Goal: Task Accomplishment & Management: Complete application form

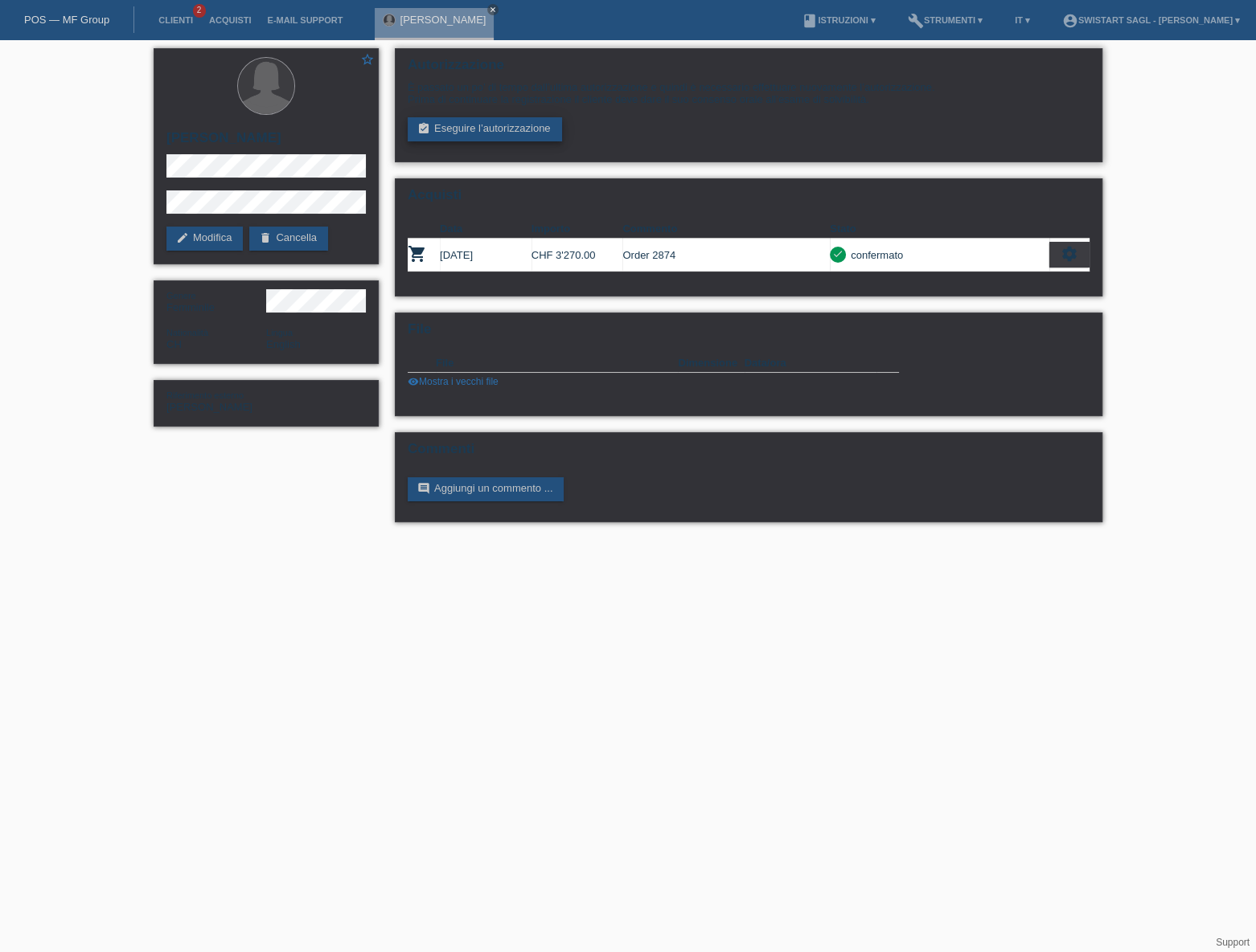
click at [517, 130] on link "assignment_turned_in Eseguire l’autorizzazione" at bounding box center [485, 129] width 154 height 25
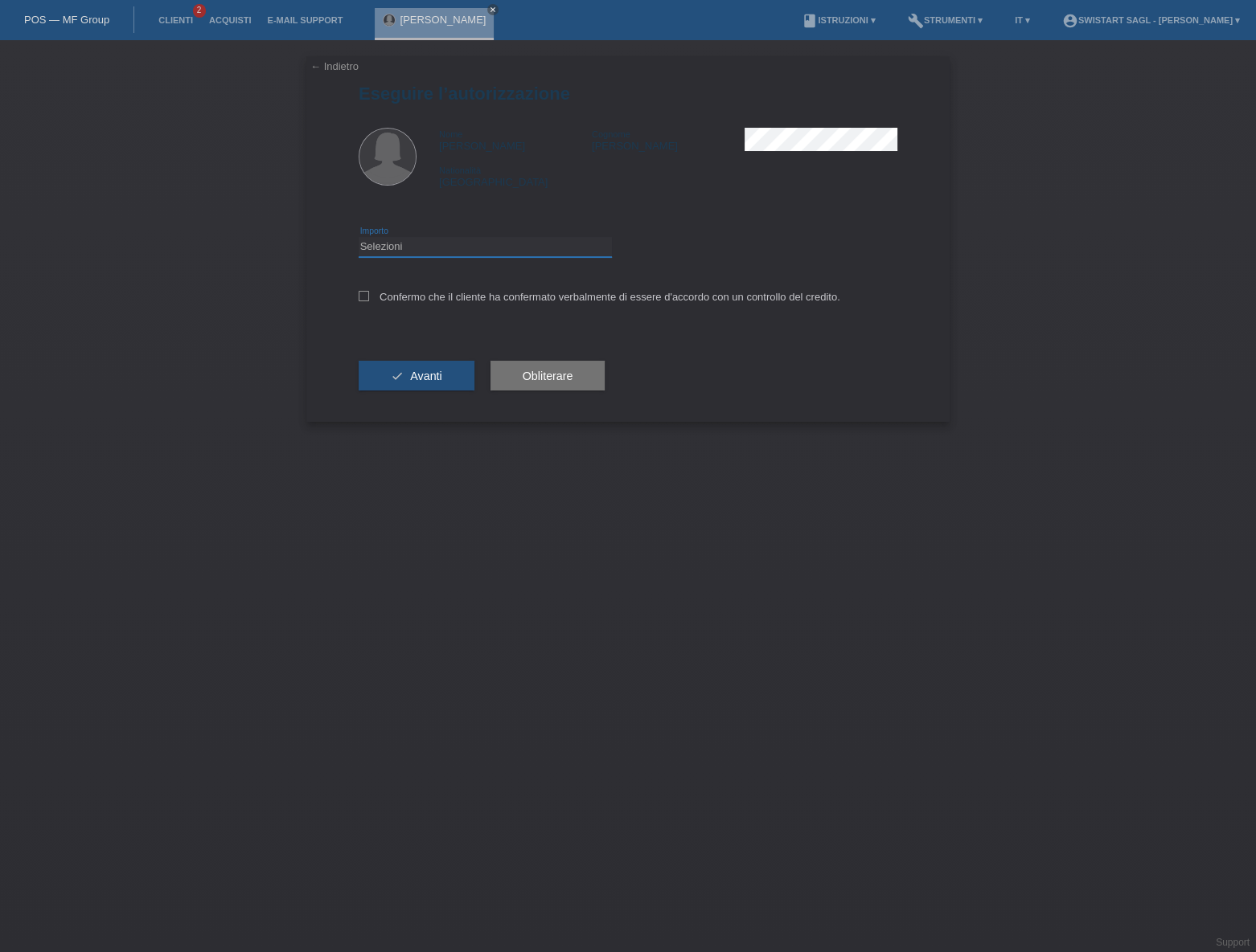
click at [483, 249] on select "Selezioni CHF 1.00 - CHF 499.00 CHF 500.00 - CHF 1'999.00 CHF 2'000.00 - CHF 7'…" at bounding box center [485, 247] width 254 height 20
drag, startPoint x: 177, startPoint y: 182, endPoint x: 190, endPoint y: 139, distance: 44.9
click at [177, 182] on div "← Indietro Eseguire l’autorizzazione Nome Souad Cognome Albrecht Nationalità Sv…" at bounding box center [628, 496] width 1256 height 912
click at [488, 8] on icon "close" at bounding box center [492, 10] width 8 height 8
click at [250, 21] on link "Acquisti" at bounding box center [230, 21] width 59 height 10
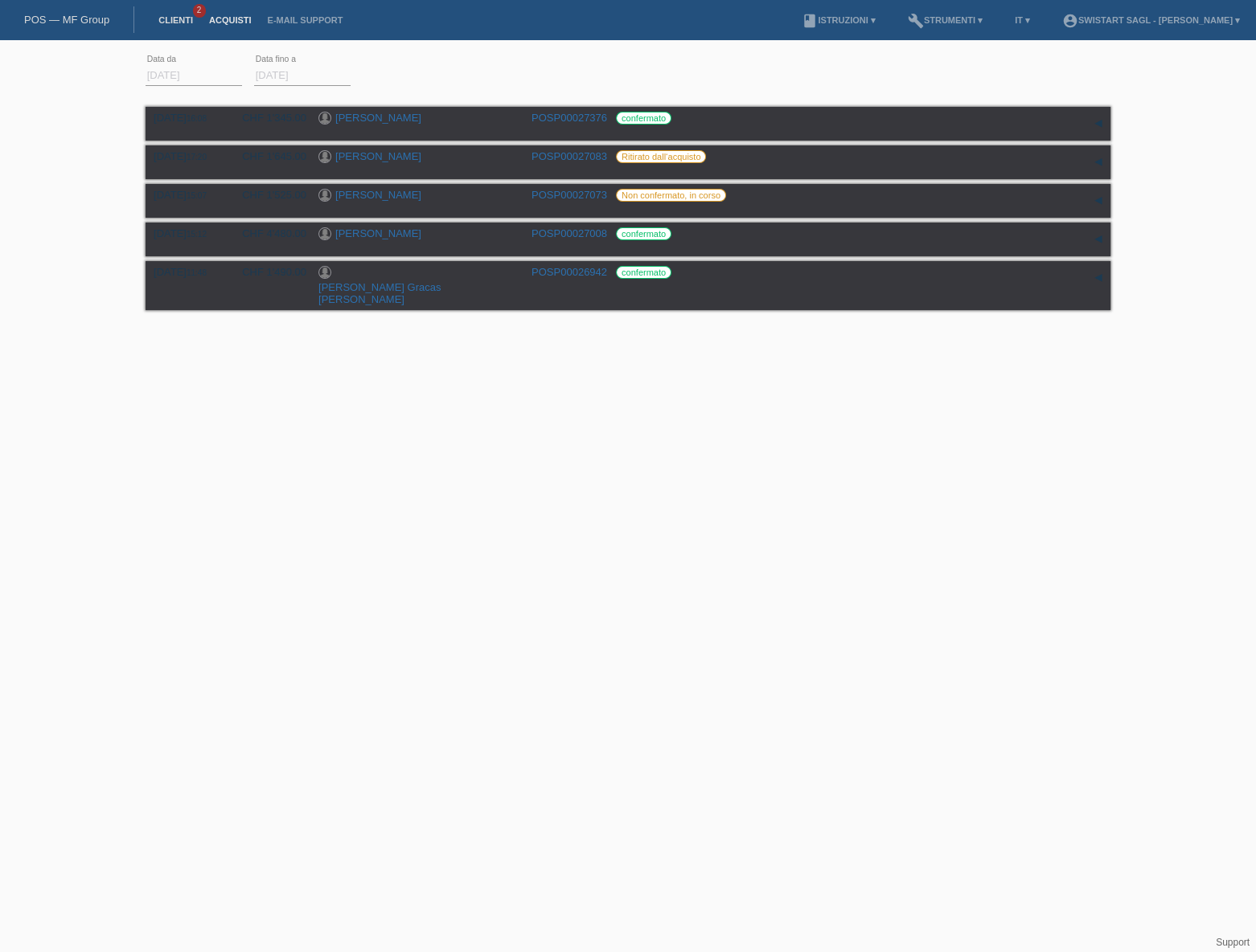
click at [188, 20] on link "Clienti" at bounding box center [176, 21] width 51 height 10
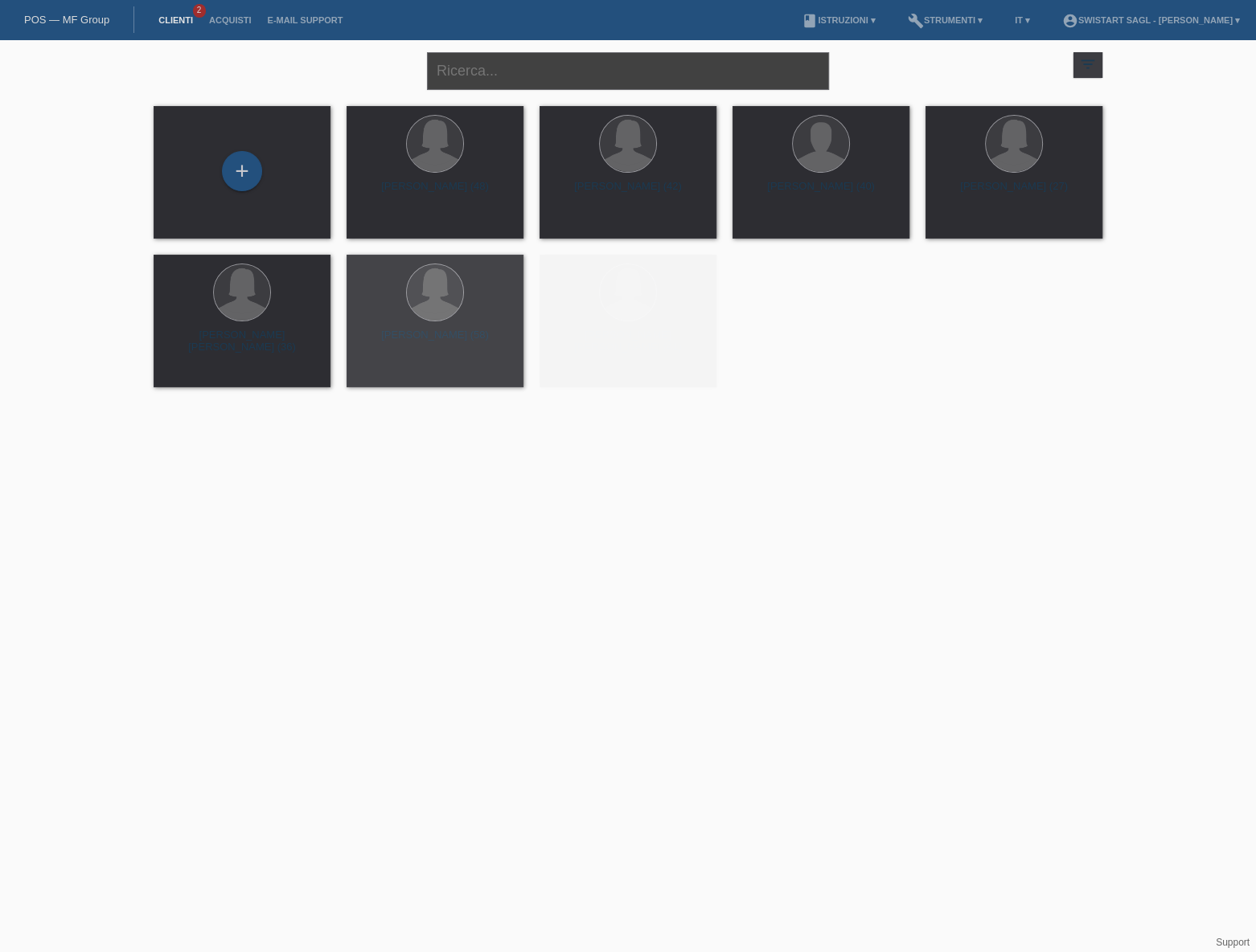
click at [557, 65] on input "text" at bounding box center [627, 71] width 402 height 37
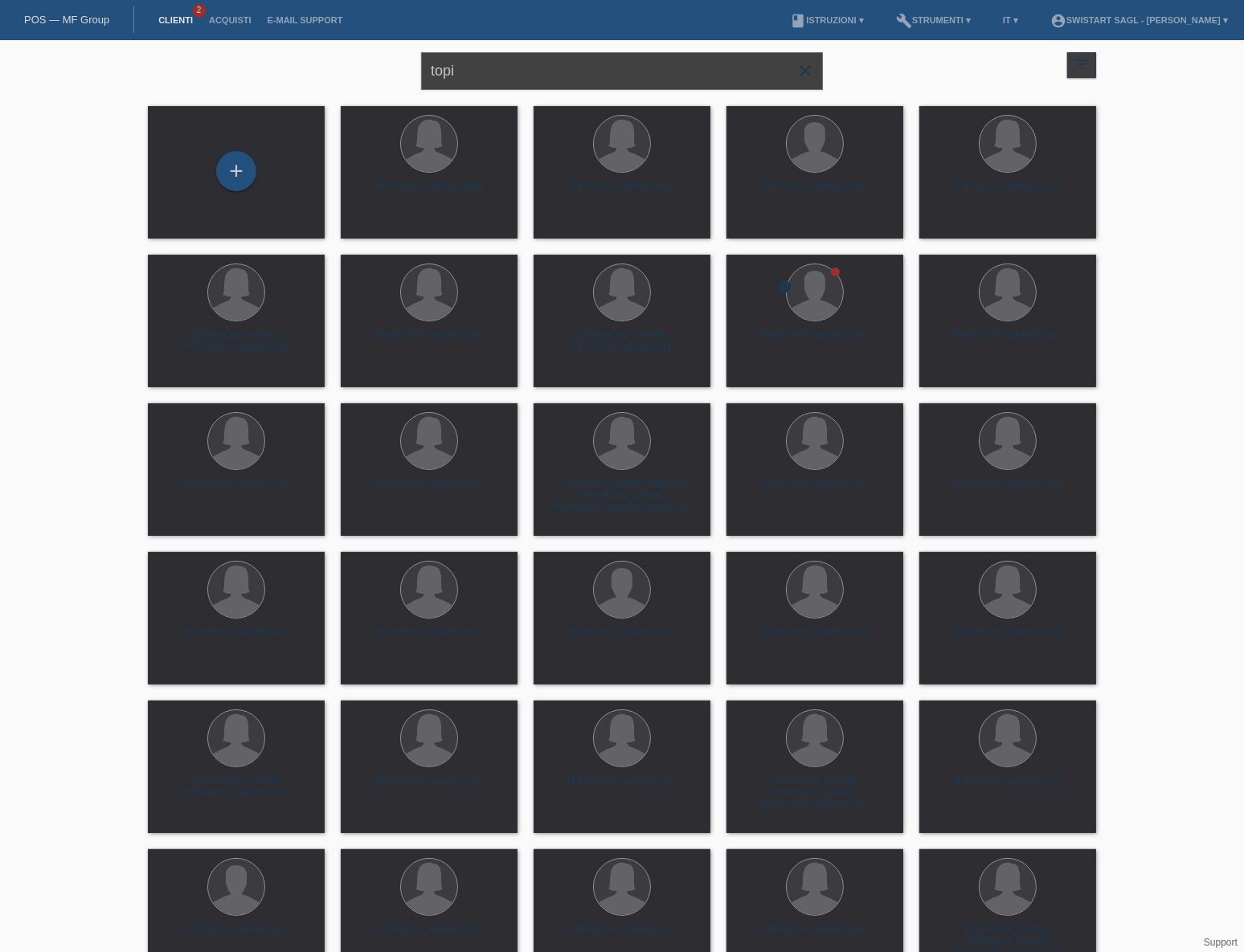
type input "topi"
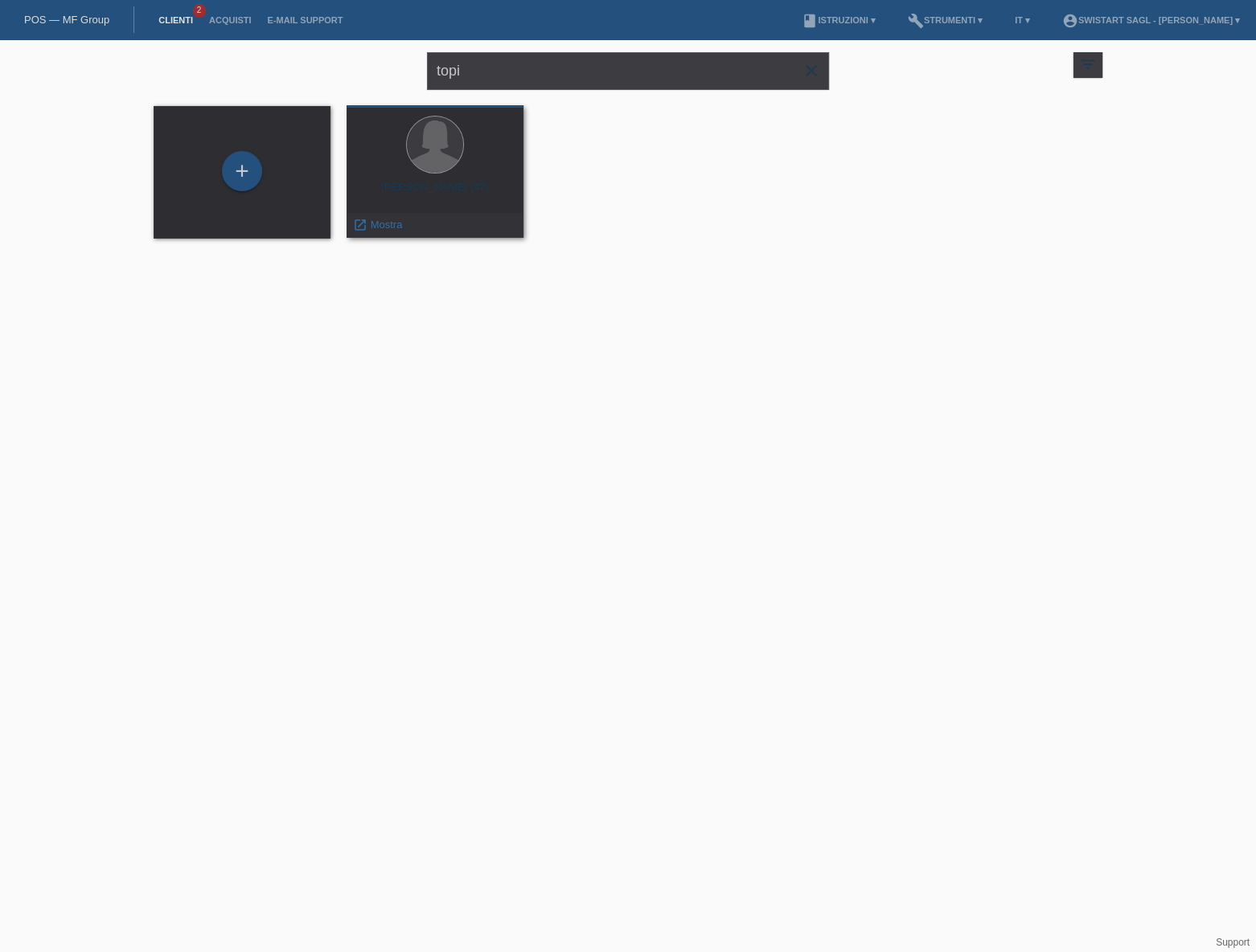
click at [454, 191] on div "Valentina Topi (47)" at bounding box center [435, 194] width 151 height 26
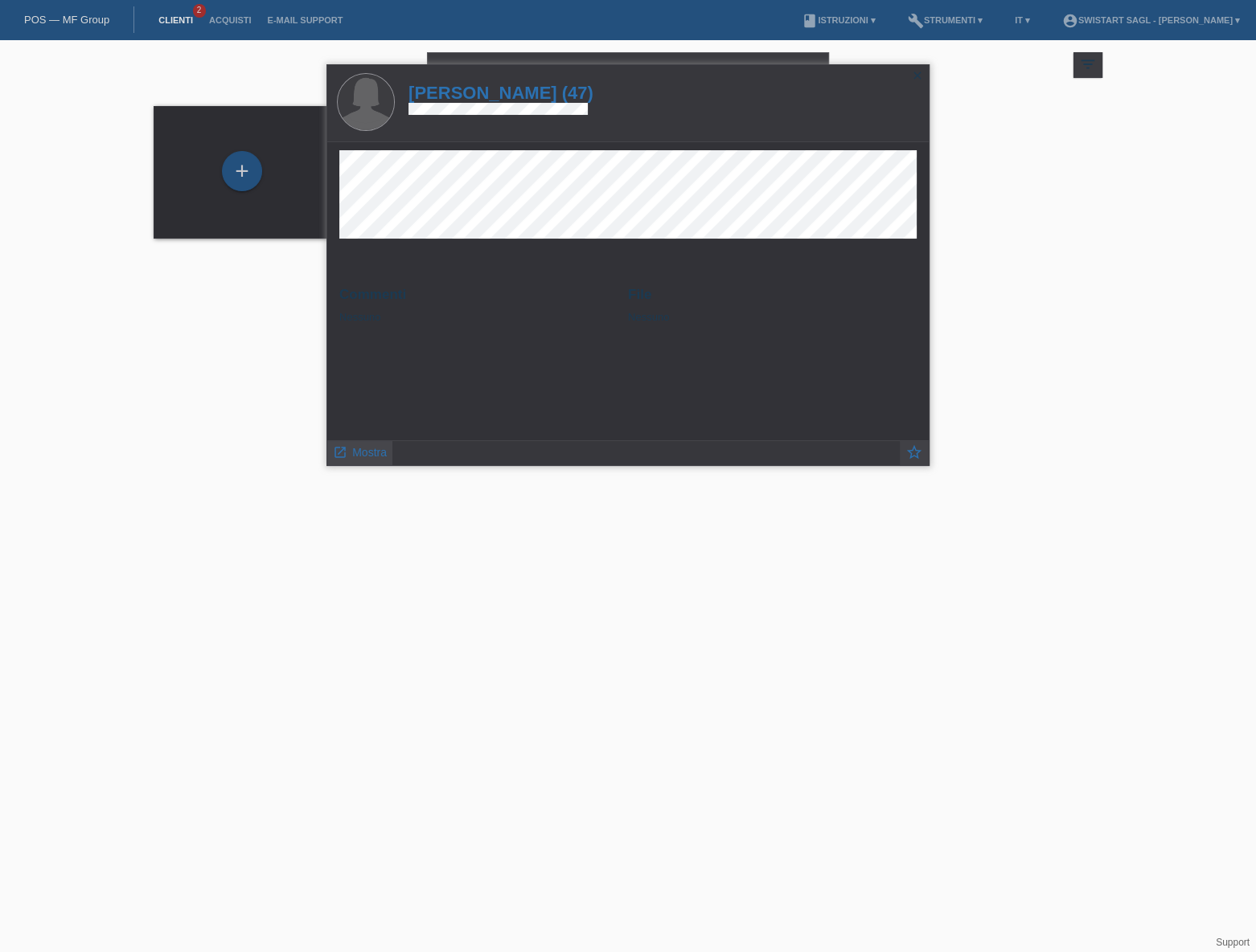
click at [363, 456] on span "Mostra" at bounding box center [369, 452] width 34 height 13
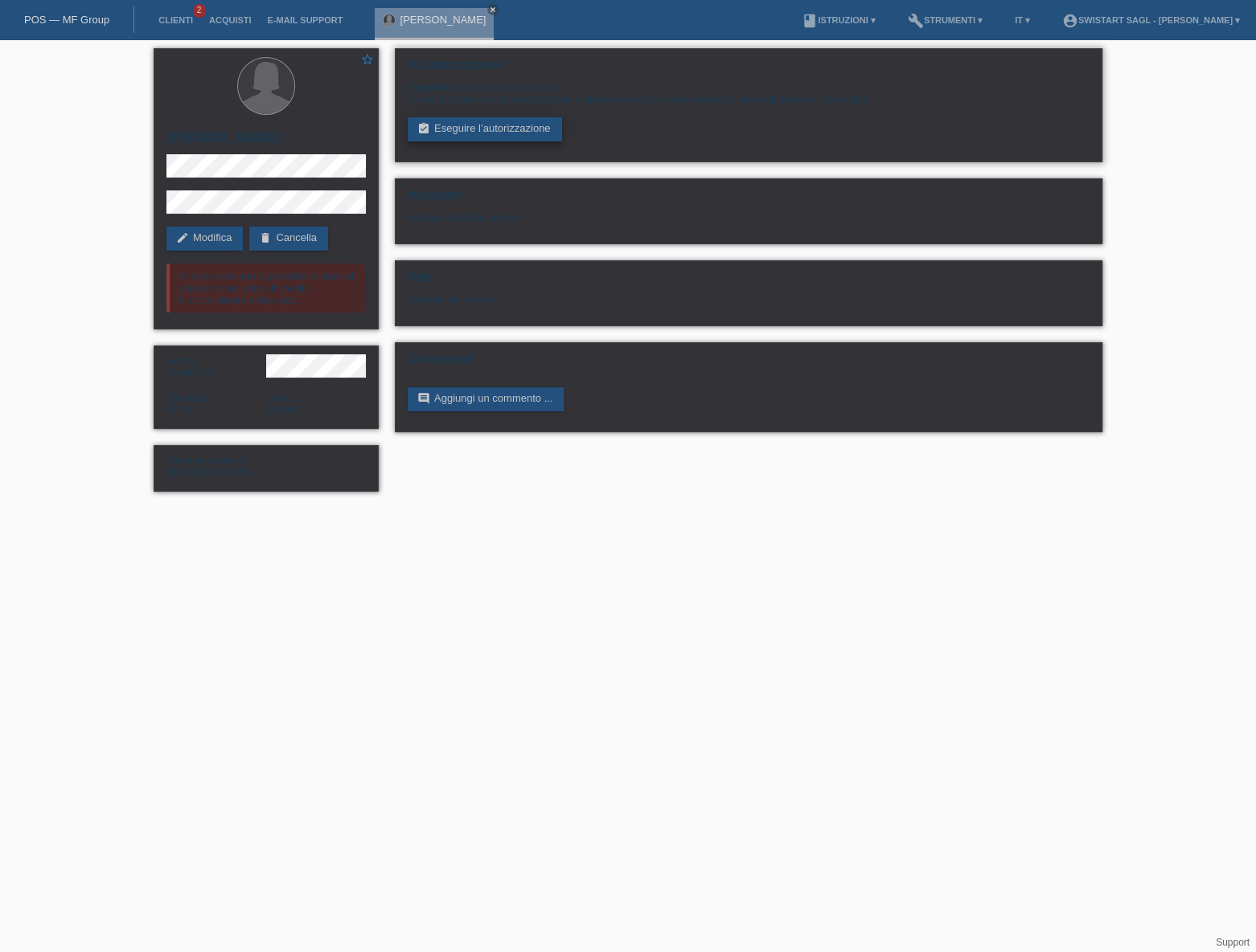
click at [478, 122] on link "assignment_turned_in Eseguire l’autorizzazione" at bounding box center [485, 129] width 154 height 25
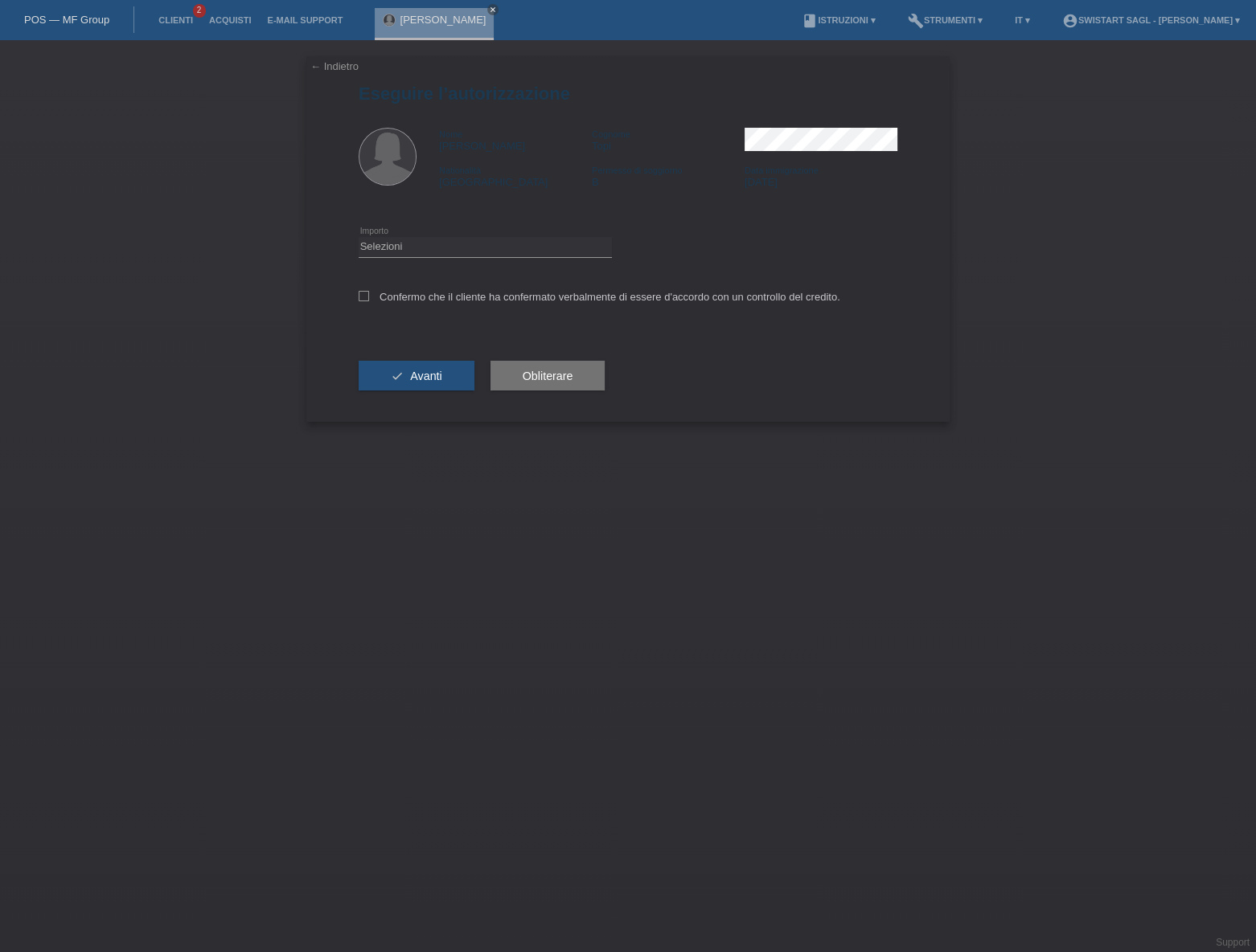
click at [475, 257] on div "Selezioni CHF 1.00 - CHF 499.00 CHF 500.00 - CHF 1'999.00 CHF 2'000.00 - CHF 7'…" at bounding box center [485, 248] width 254 height 55
click at [470, 246] on select "Selezioni CHF 1.00 - CHF 499.00 CHF 500.00 - CHF 1'999.00 CHF 2'000.00 - CHF 7'…" at bounding box center [485, 247] width 254 height 20
select select "3"
click at [359, 237] on select "Selezioni CHF 1.00 - CHF 499.00 CHF 500.00 - CHF 1'999.00 CHF 2'000.00 - CHF 7'…" at bounding box center [485, 247] width 254 height 20
click at [365, 291] on icon at bounding box center [364, 296] width 11 height 11
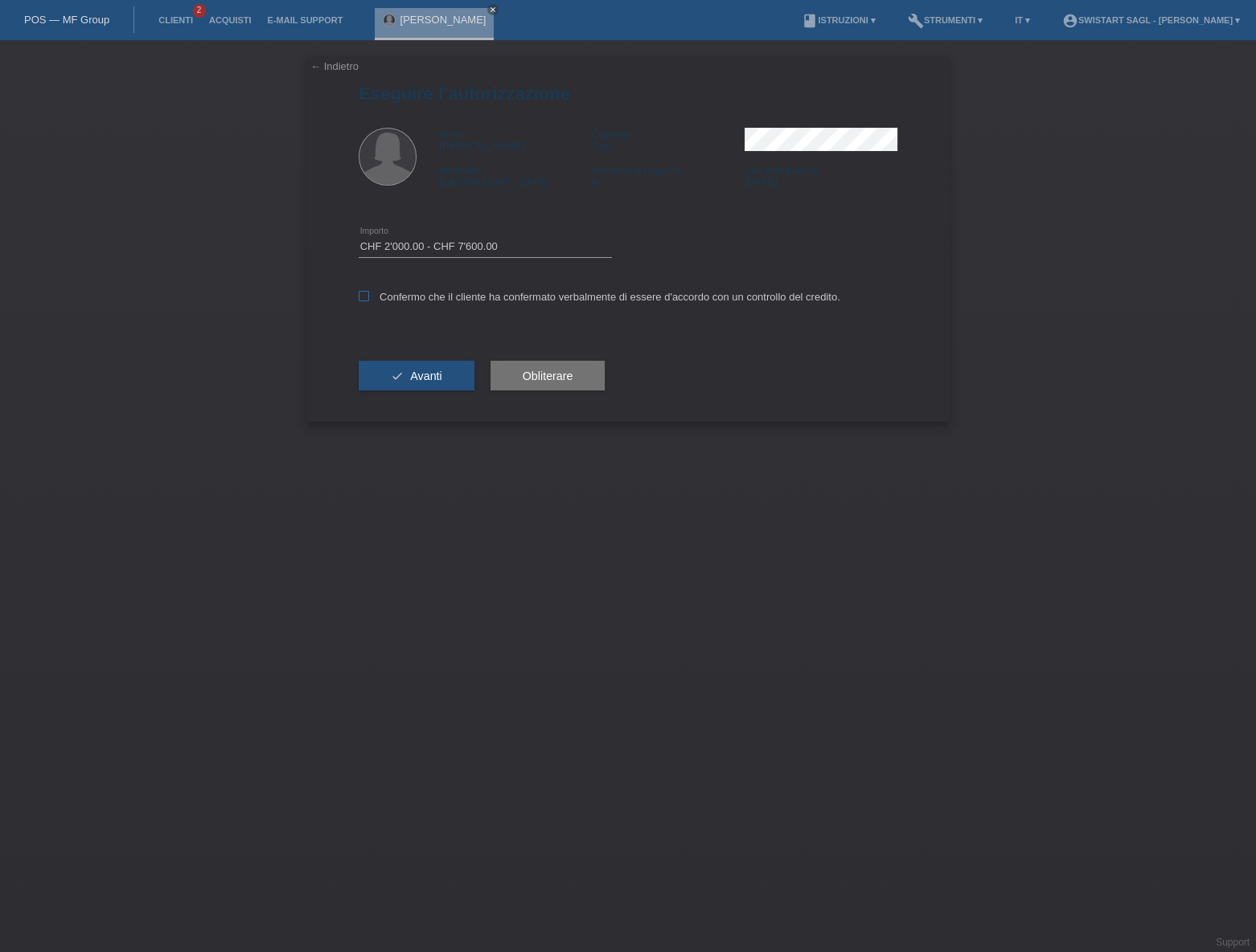
click at [365, 291] on input "Confermo che il cliente ha confermato verbalmente di essere d'accordo con un co…" at bounding box center [364, 296] width 11 height 11
checkbox input "true"
click at [554, 377] on span "Obliterare" at bounding box center [548, 375] width 51 height 13
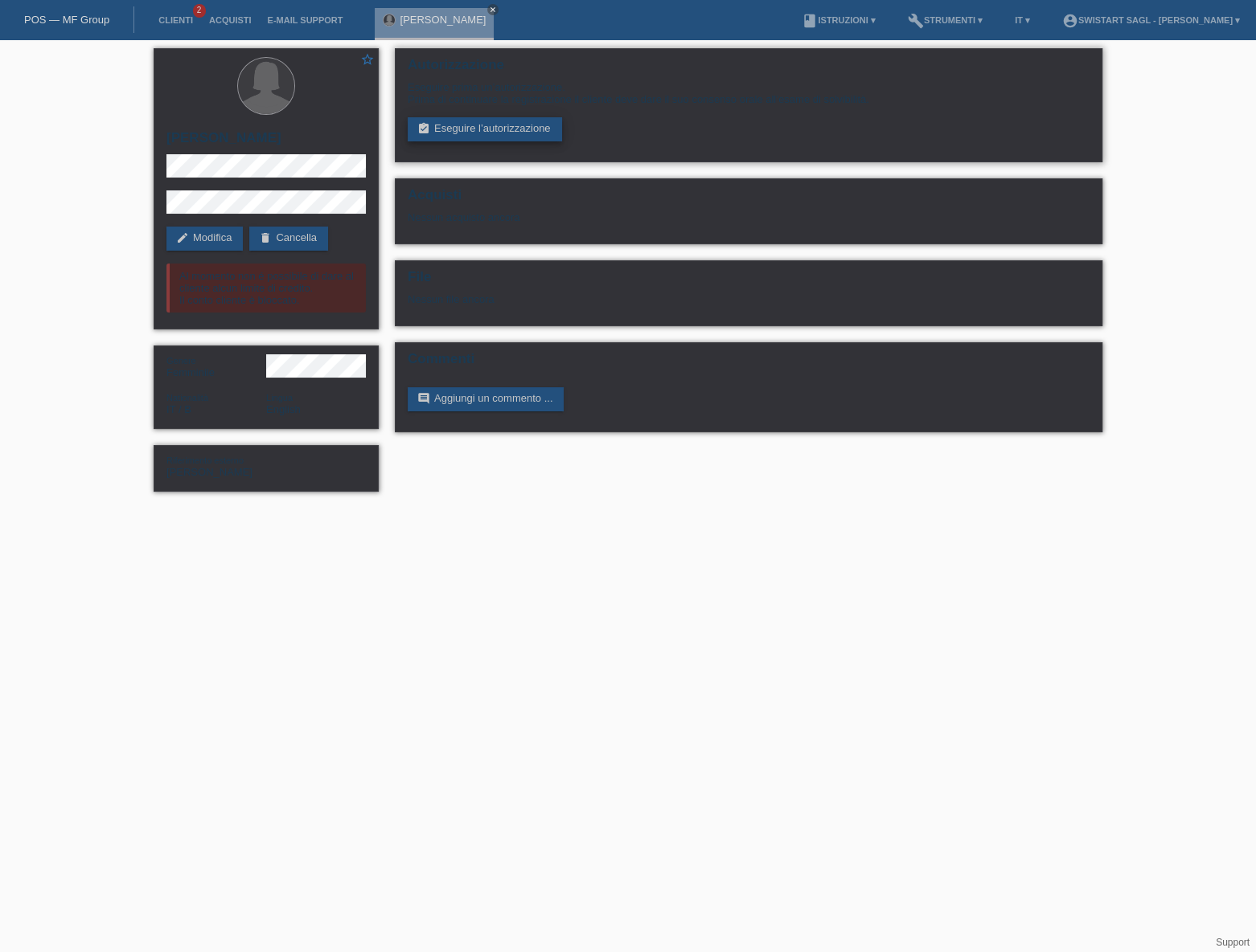
click at [488, 126] on link "assignment_turned_in Eseguire l’autorizzazione" at bounding box center [485, 129] width 154 height 25
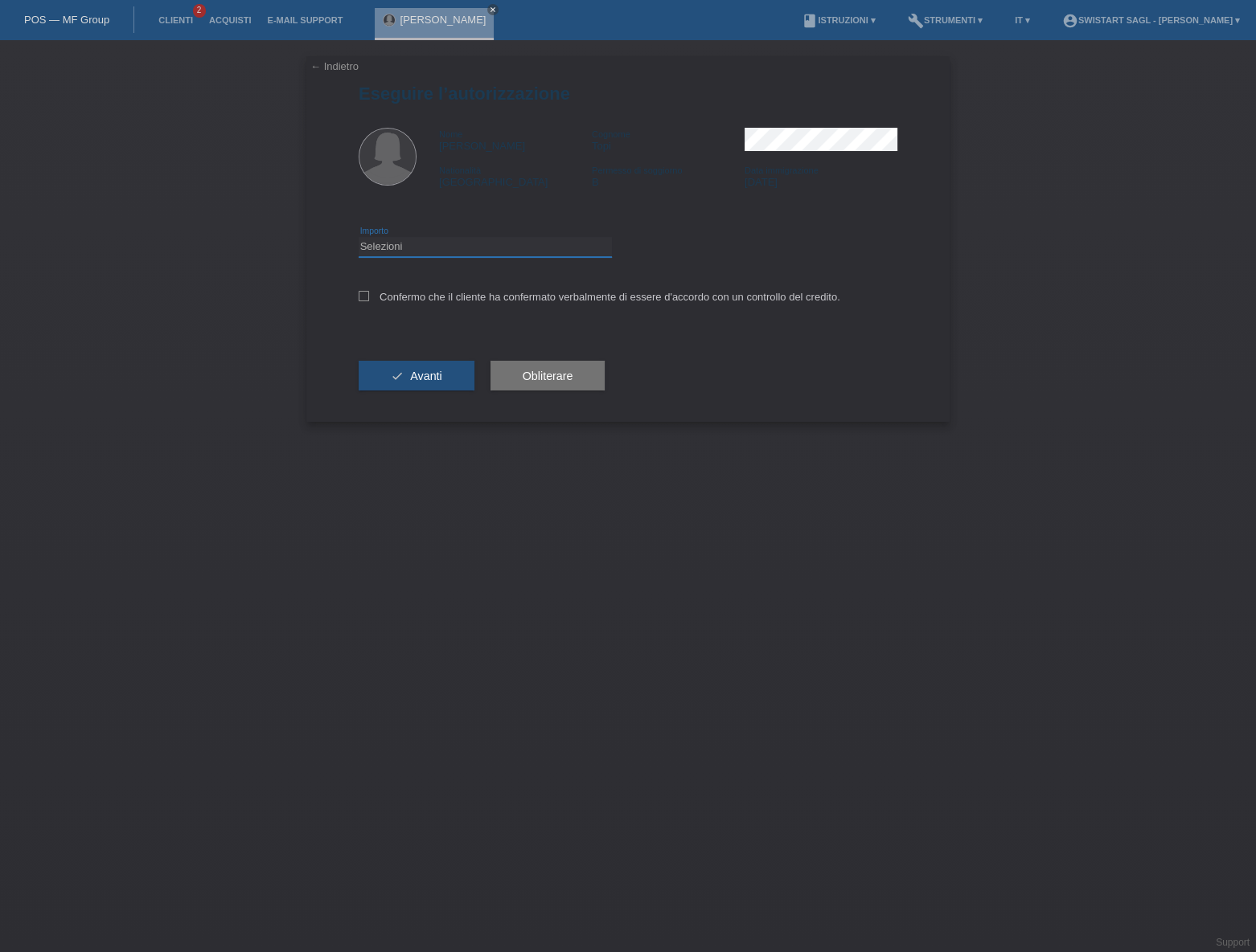
click at [391, 248] on select "Selezioni CHF 1.00 - CHF 499.00 CHF 500.00 - CHF 1'999.00 CHF 2'000.00 - CHF 7'…" at bounding box center [485, 247] width 254 height 20
select select "3"
click at [359, 237] on select "Selezioni CHF 1.00 - CHF 499.00 CHF 500.00 - CHF 1'999.00 CHF 2'000.00 - CHF 7'…" at bounding box center [485, 247] width 254 height 20
click at [373, 292] on label "Confermo che il cliente ha confermato verbalmente di essere d'accordo con un co…" at bounding box center [599, 297] width 482 height 12
click at [369, 292] on input "Confermo che il cliente ha confermato verbalmente di essere d'accordo con un co…" at bounding box center [364, 296] width 11 height 11
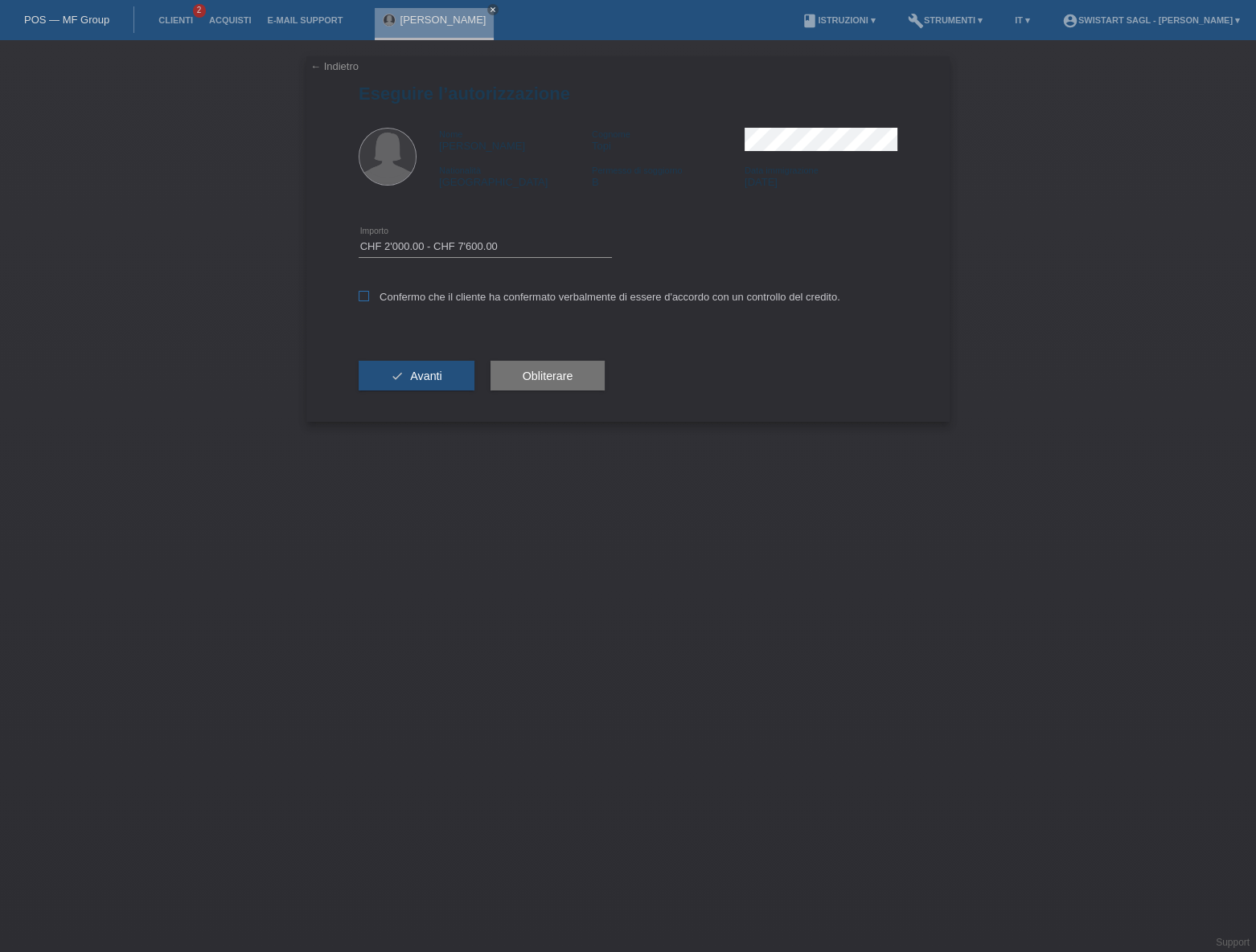
checkbox input "true"
click at [408, 380] on button "check Avanti" at bounding box center [417, 375] width 116 height 30
